Goal: Task Accomplishment & Management: Complete application form

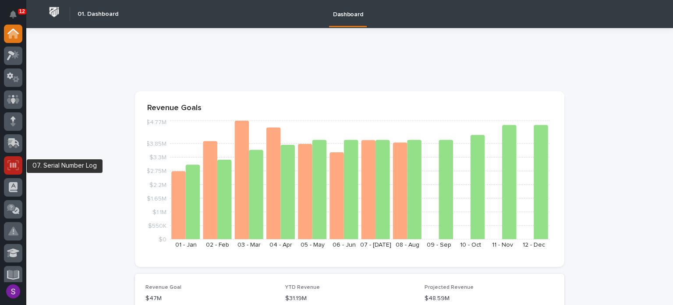
click at [13, 166] on icon at bounding box center [12, 165] width 11 height 10
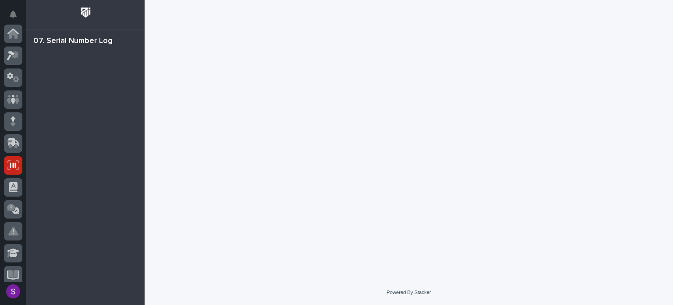
scroll to position [131, 0]
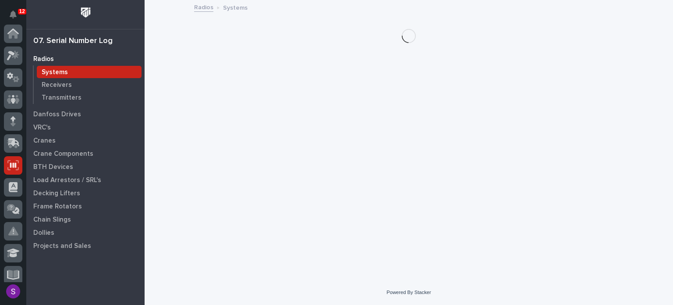
scroll to position [131, 0]
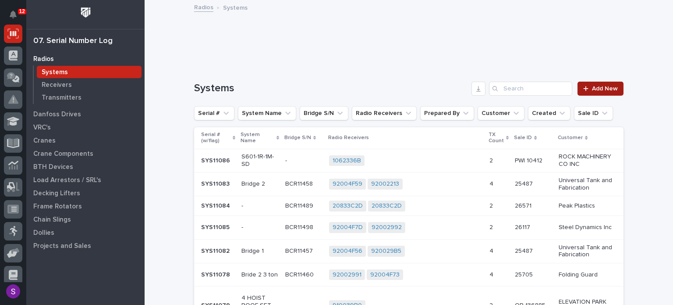
click at [597, 91] on link "Add New" at bounding box center [601, 89] width 46 height 14
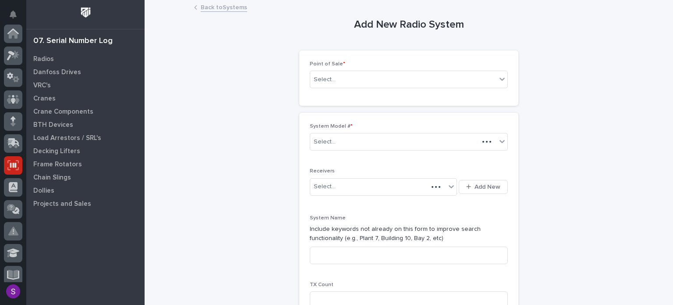
scroll to position [131, 0]
click at [412, 82] on div "Select..." at bounding box center [403, 79] width 186 height 14
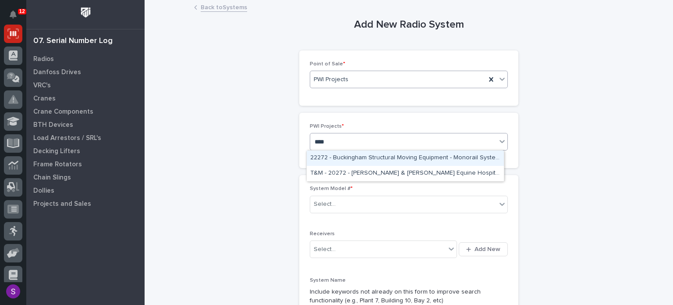
type input "*****"
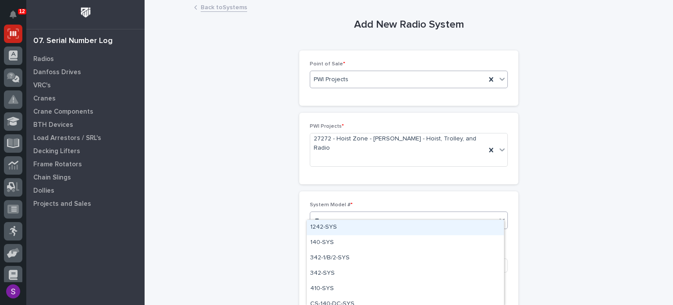
type input "***"
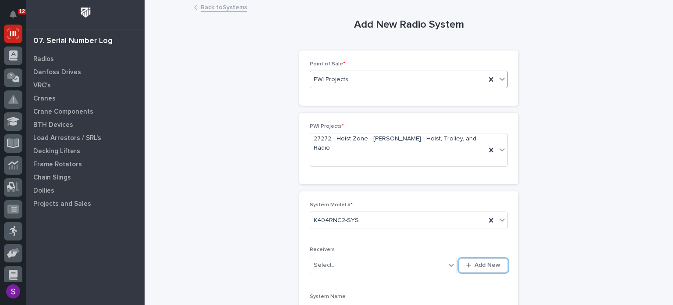
click at [459, 258] on button "Add New" at bounding box center [483, 265] width 49 height 14
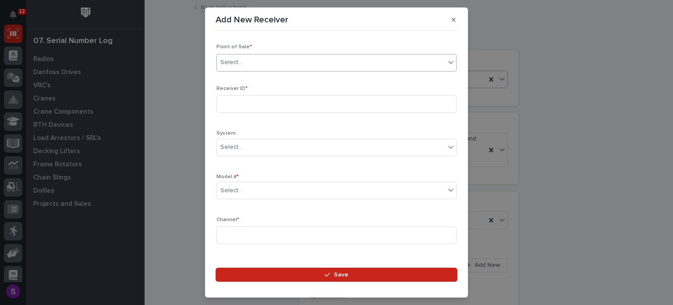
type input "*"
type input "*****"
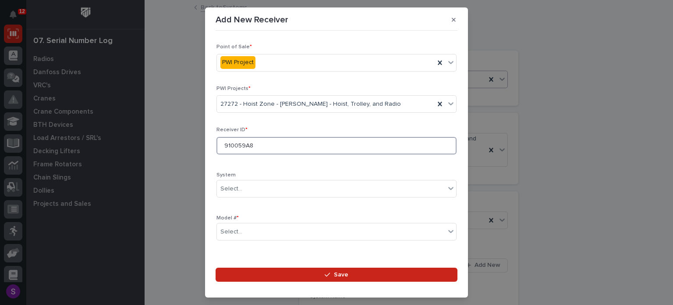
type input "910059A8"
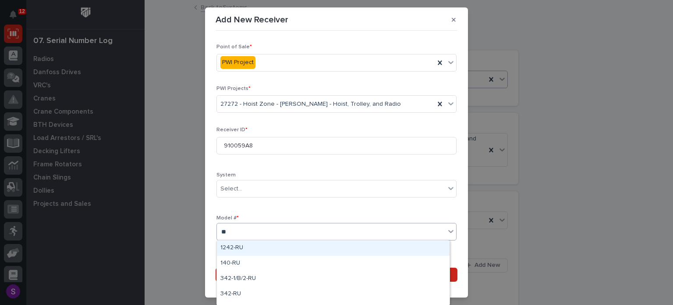
type input "***"
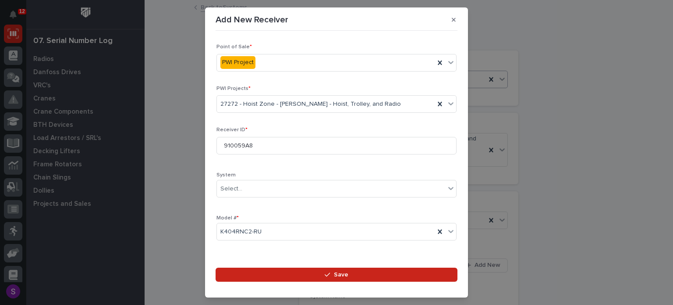
scroll to position [130, 0]
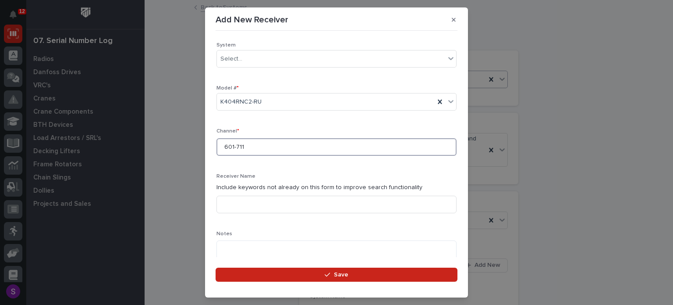
type input "601-711"
type textarea "**********"
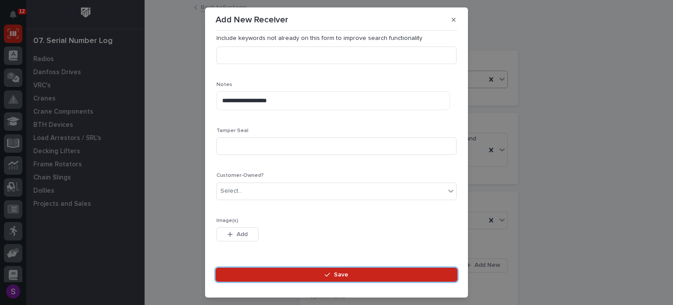
click at [216, 267] on button "Save" at bounding box center [337, 274] width 242 height 14
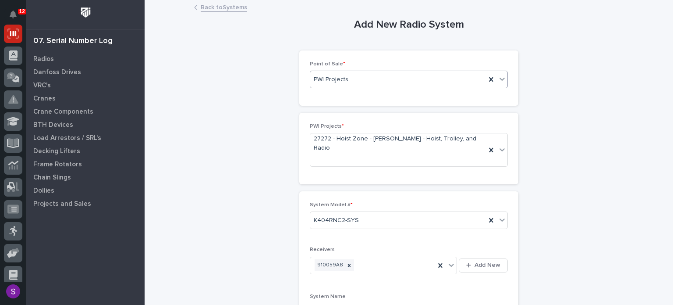
scroll to position [171, 0]
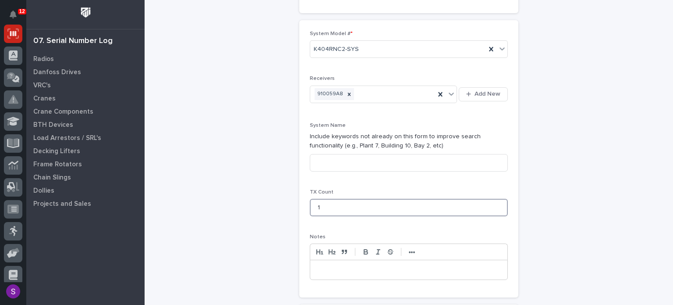
type input "1"
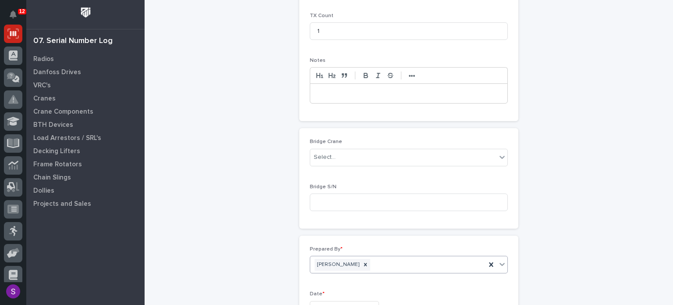
type input "**********"
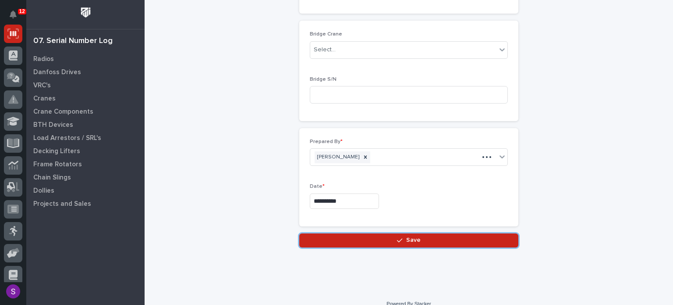
click at [299, 233] on button "Save" at bounding box center [408, 240] width 219 height 14
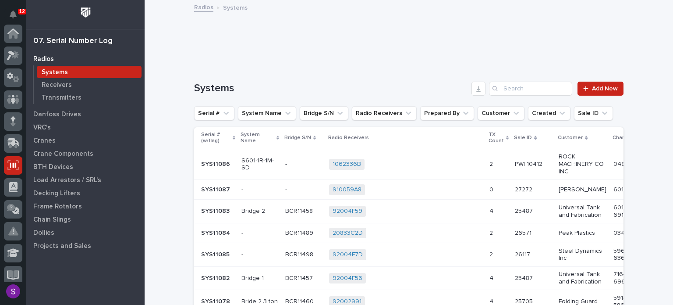
scroll to position [131, 0]
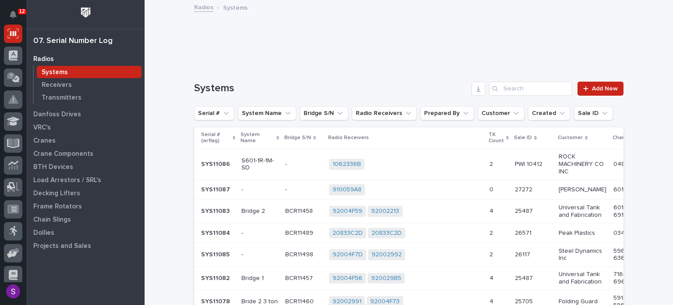
click at [414, 184] on div "910059A8 + 0" at bounding box center [405, 189] width 153 height 11
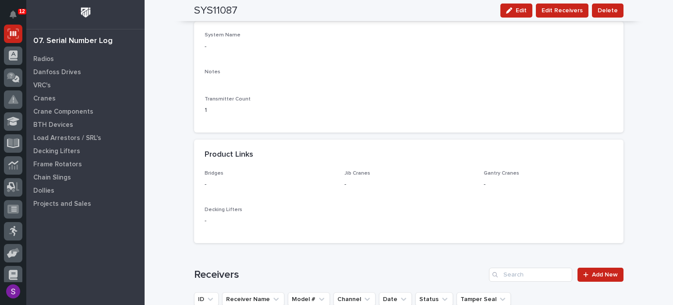
scroll to position [570, 0]
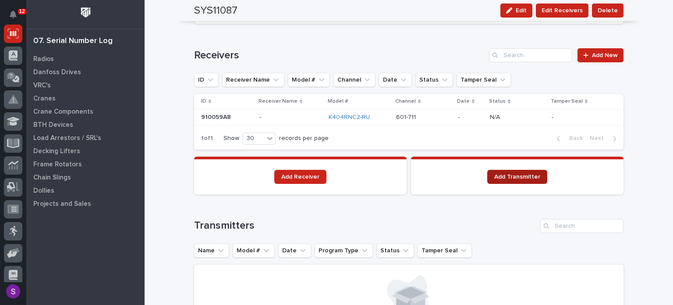
click at [536, 170] on link "Add Transmitter" at bounding box center [517, 177] width 60 height 14
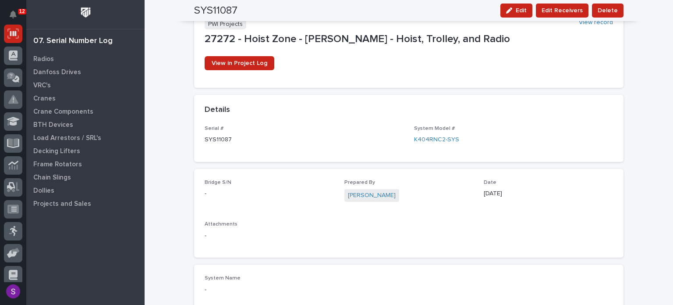
scroll to position [0, 0]
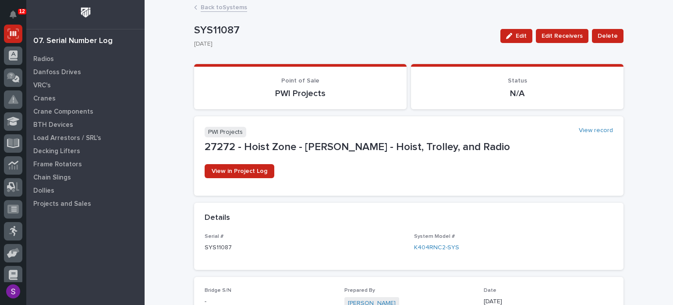
click at [221, 8] on link "Back to Systems" at bounding box center [224, 7] width 46 height 10
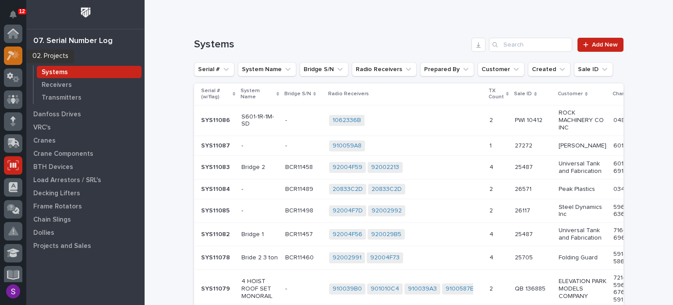
click at [7, 58] on icon at bounding box center [13, 55] width 13 height 10
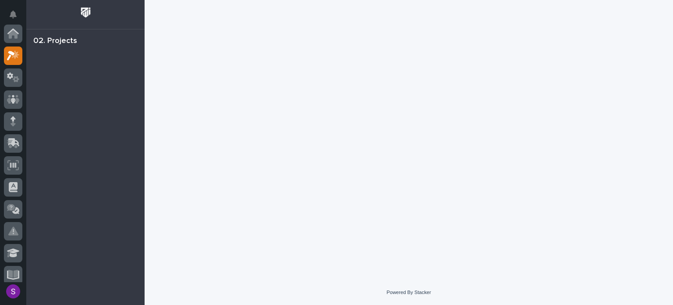
scroll to position [22, 0]
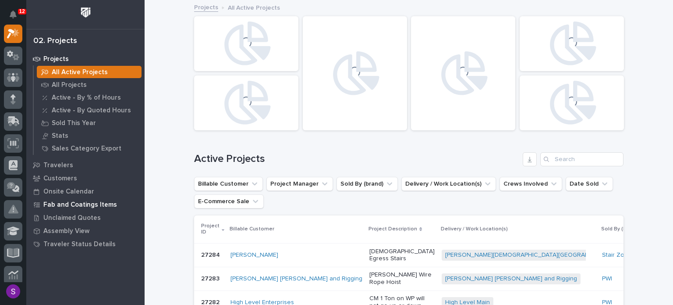
click at [96, 202] on p "Fab and Coatings Items" at bounding box center [80, 205] width 74 height 8
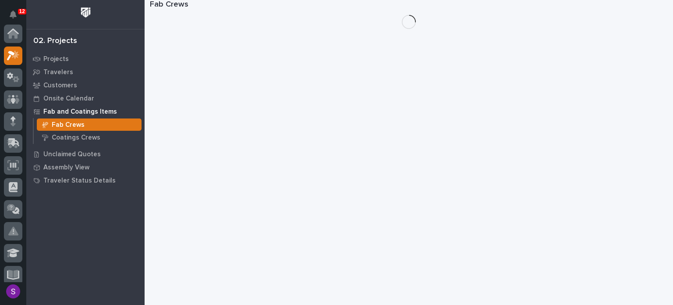
scroll to position [22, 0]
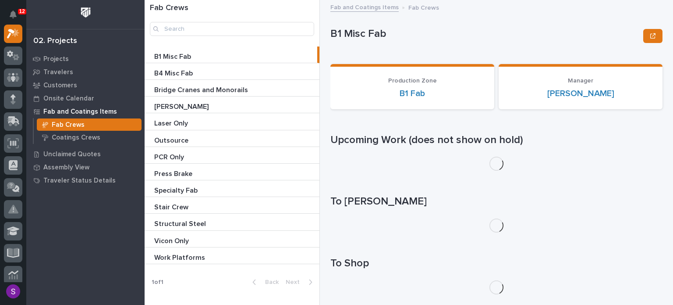
click at [238, 87] on p "Bridge Cranes and Monorails" at bounding box center [202, 89] width 96 height 10
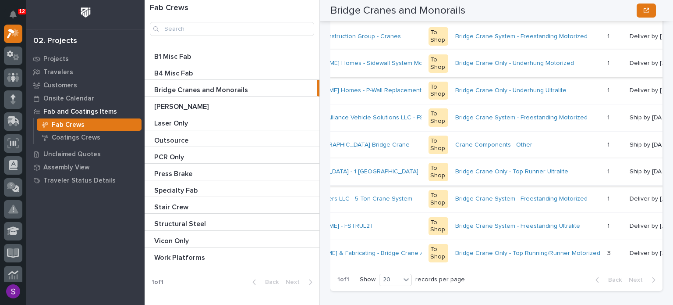
scroll to position [657, 0]
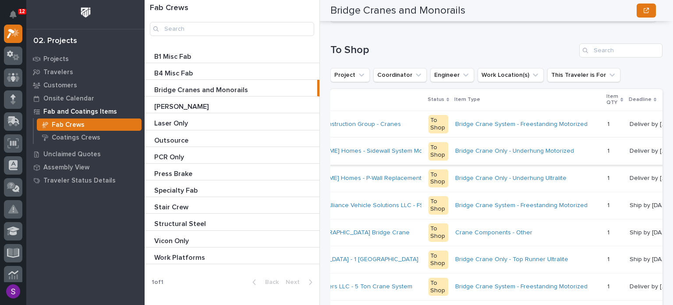
click at [629, 103] on p "Deadline" at bounding box center [640, 100] width 23 height 10
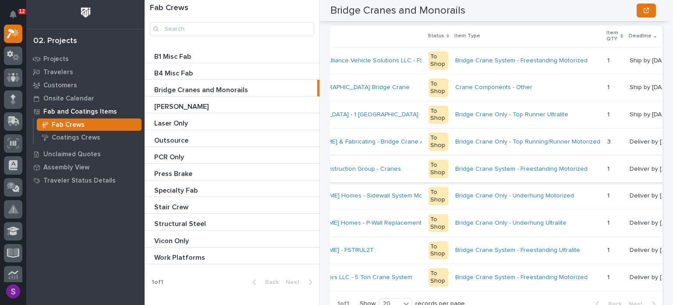
scroll to position [701, 0]
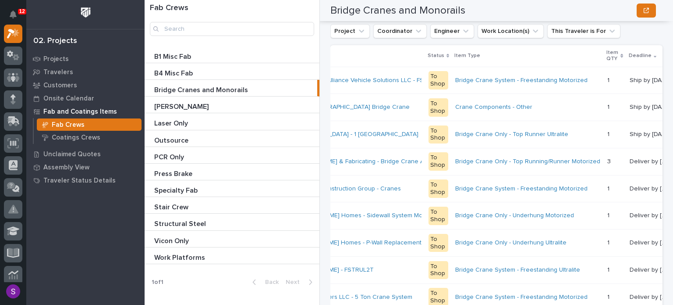
click at [72, 52] on link "Projects" at bounding box center [85, 58] width 118 height 13
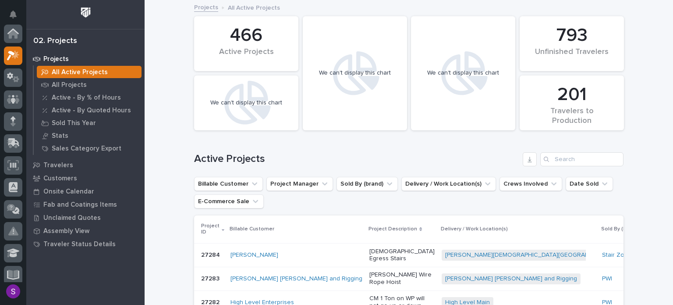
scroll to position [22, 0]
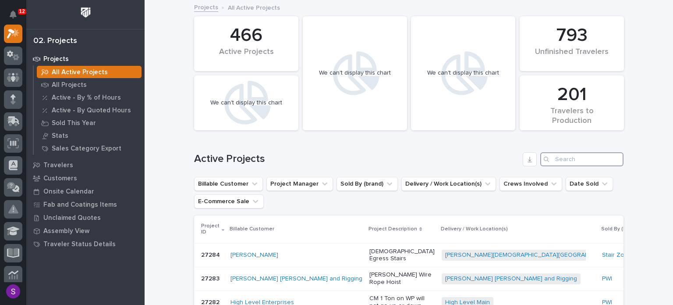
click at [578, 160] on input "Search" at bounding box center [581, 159] width 83 height 14
click at [578, 153] on input "Search" at bounding box center [581, 159] width 83 height 14
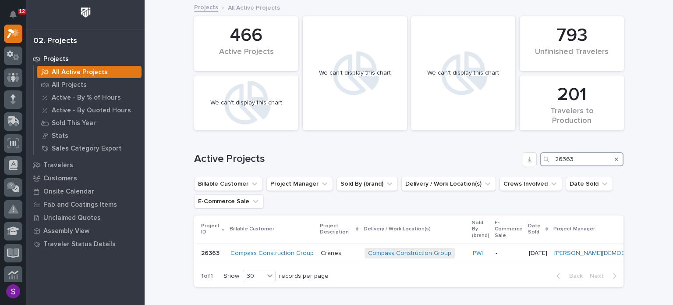
scroll to position [44, 0]
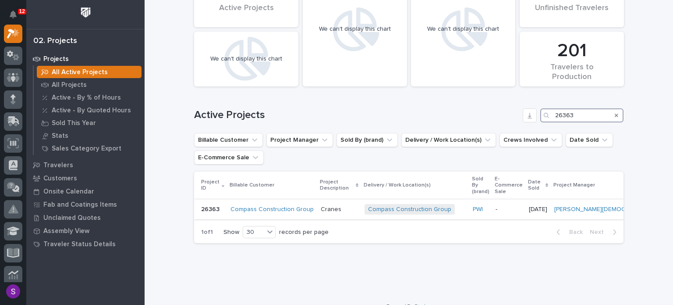
type input "26363"
click at [342, 206] on div "Cranes" at bounding box center [339, 209] width 37 height 14
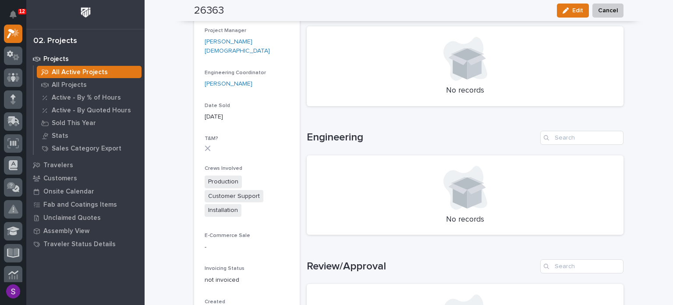
scroll to position [170, 0]
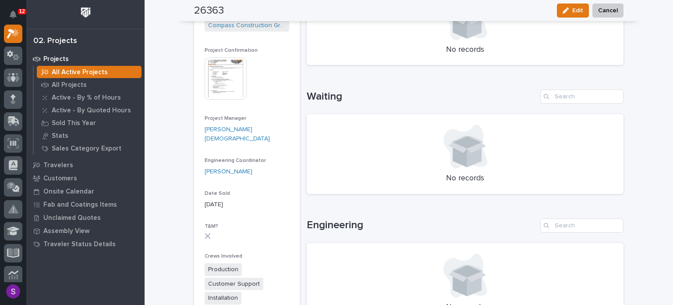
click at [232, 66] on img at bounding box center [226, 78] width 42 height 42
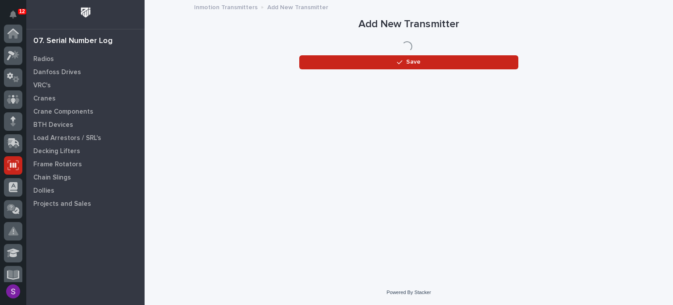
scroll to position [131, 0]
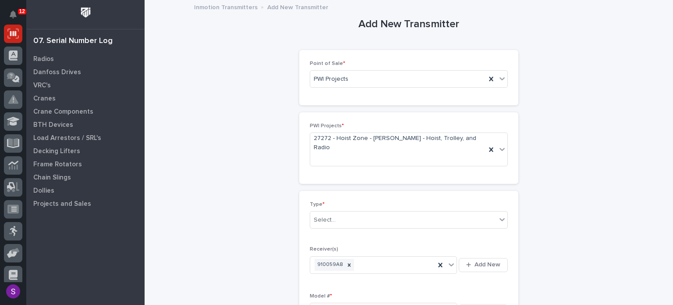
click at [353, 224] on div "Type * Select..." at bounding box center [409, 218] width 198 height 34
click at [354, 213] on div "Select..." at bounding box center [403, 220] width 186 height 14
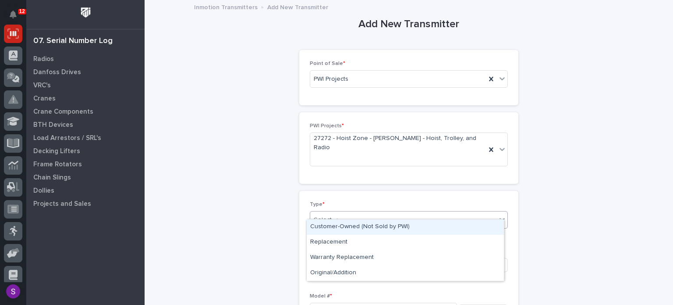
type input "**"
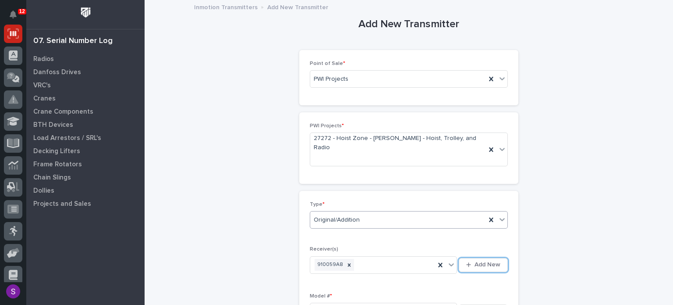
scroll to position [0, 0]
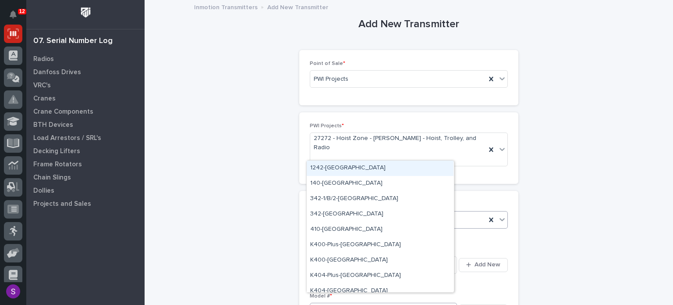
type input "***"
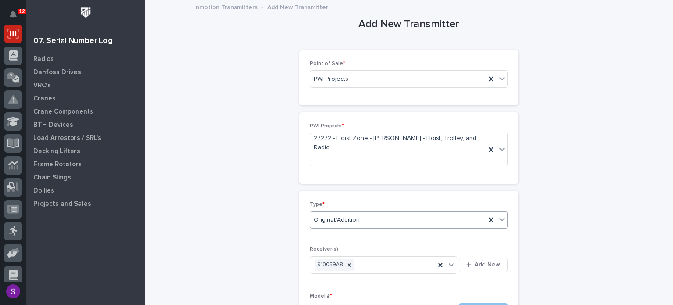
scroll to position [195, 0]
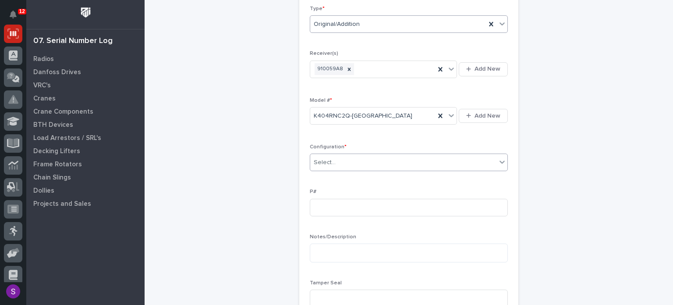
type input "*"
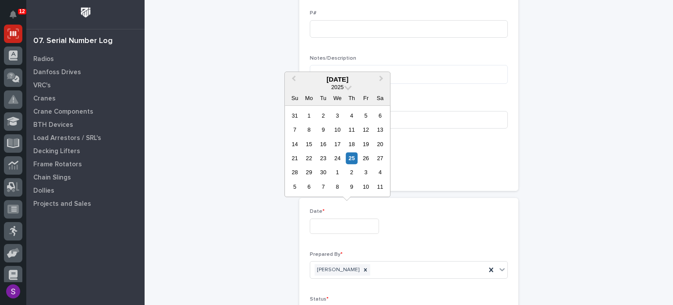
type input "**********"
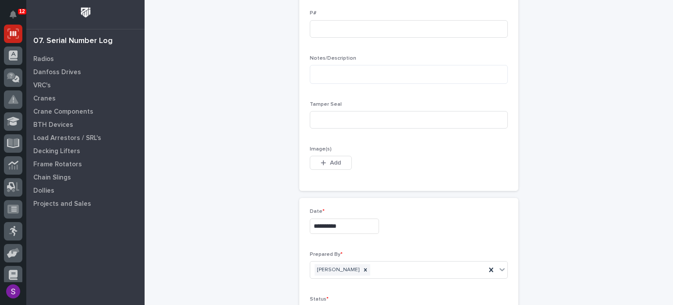
scroll to position [377, 0]
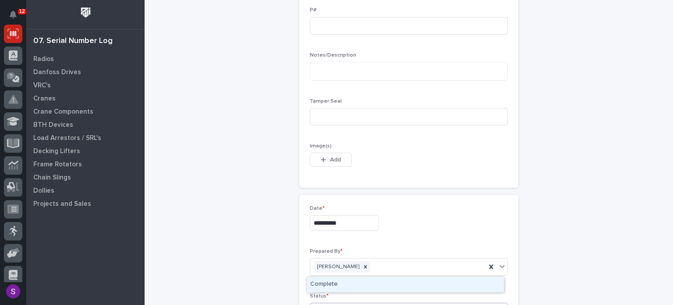
type input "***"
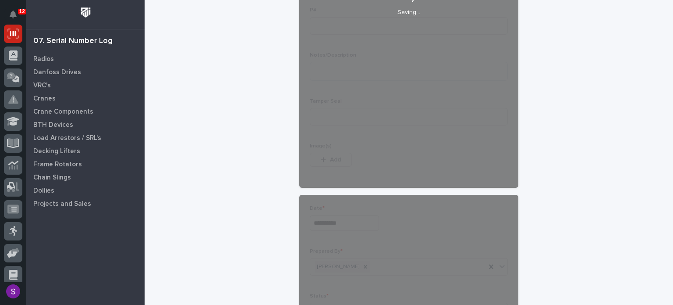
scroll to position [489, 0]
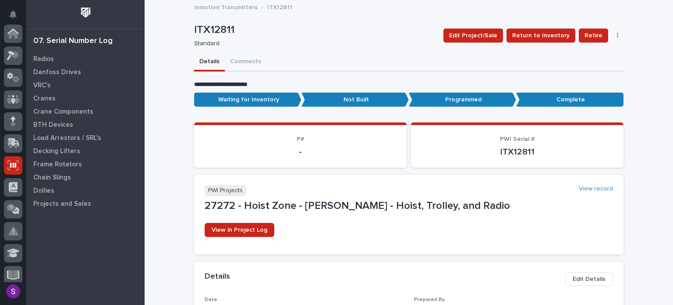
scroll to position [131, 0]
